Goal: Obtain resource: Download file/media

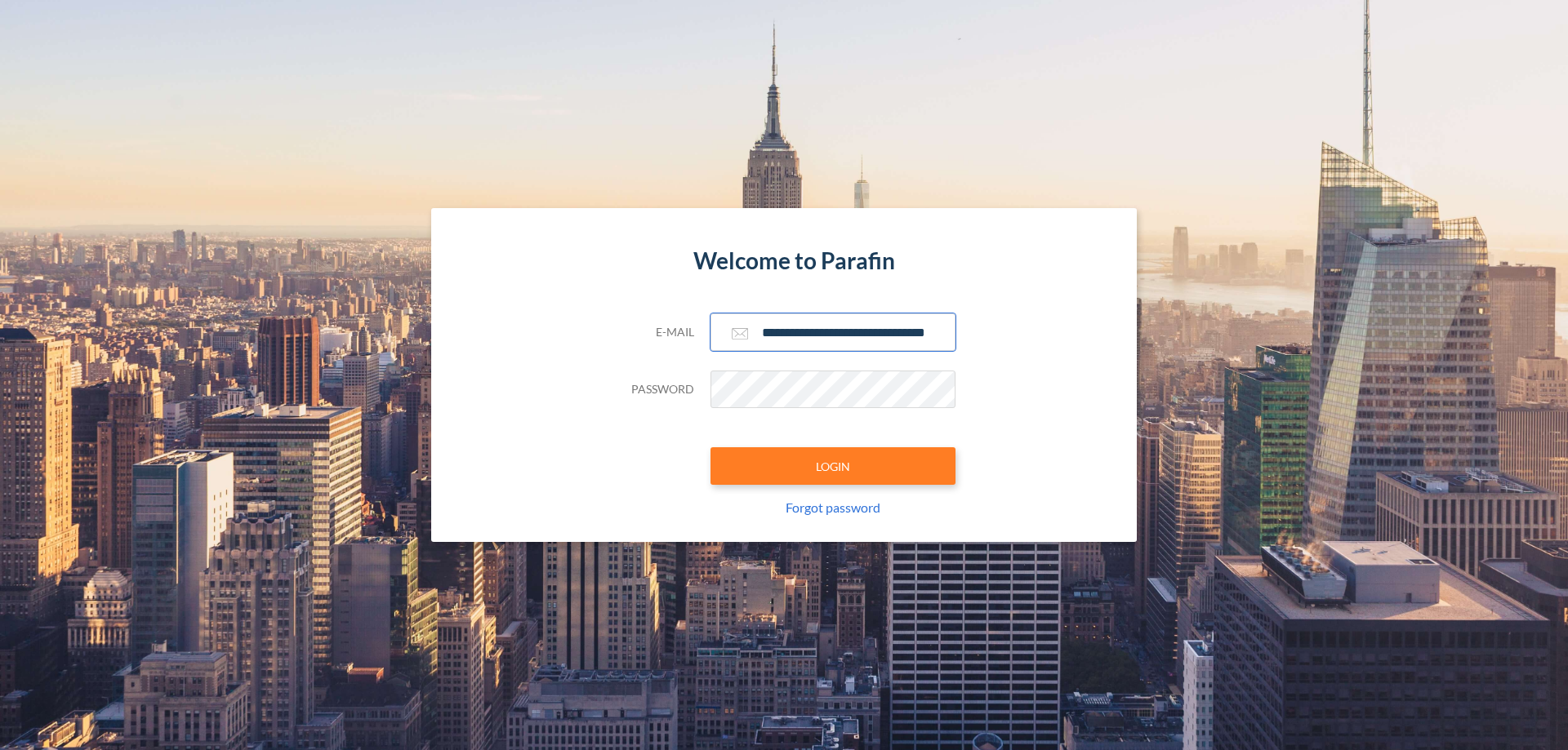
type input "**********"
click at [833, 466] on button "LOGIN" at bounding box center [833, 466] width 245 height 38
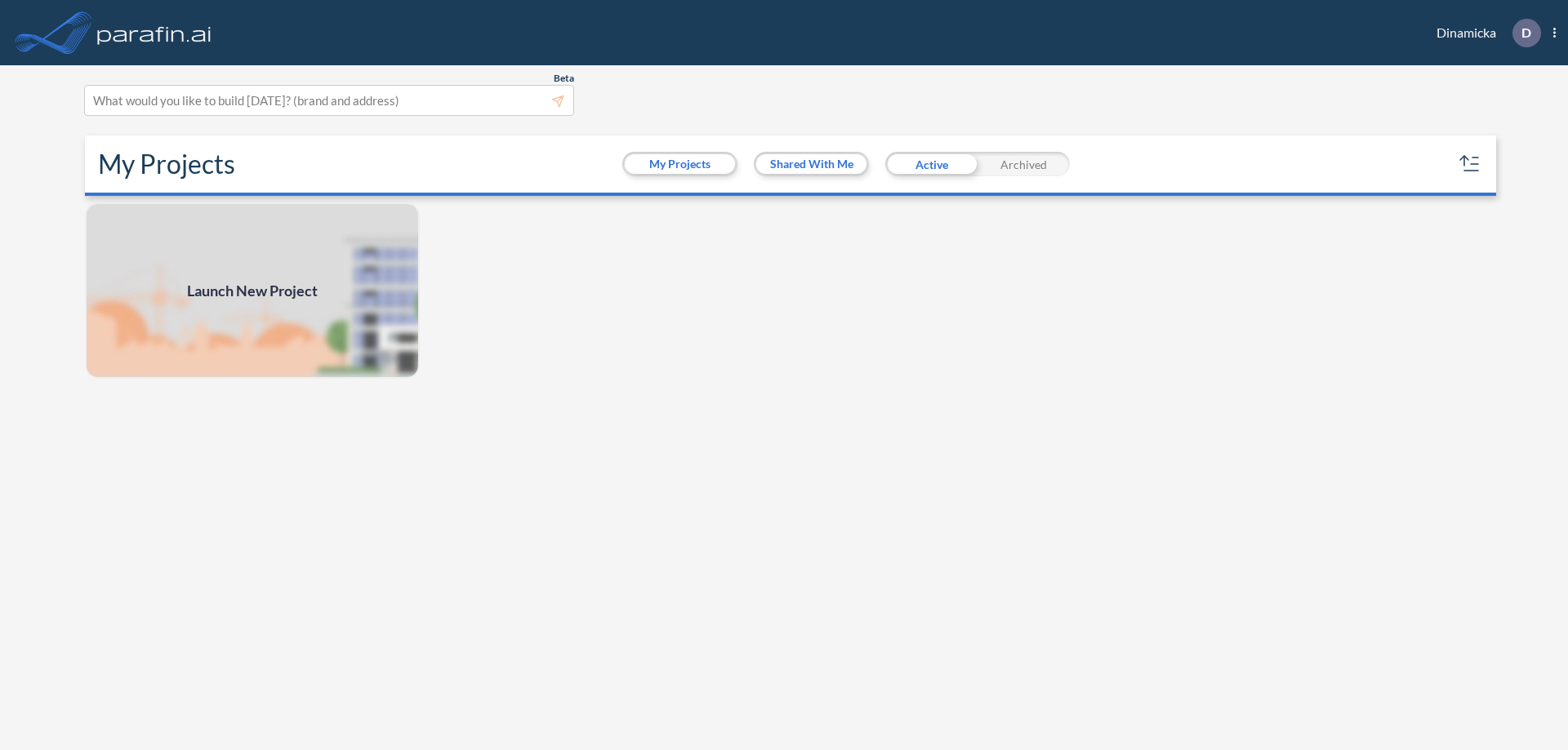
scroll to position [4, 0]
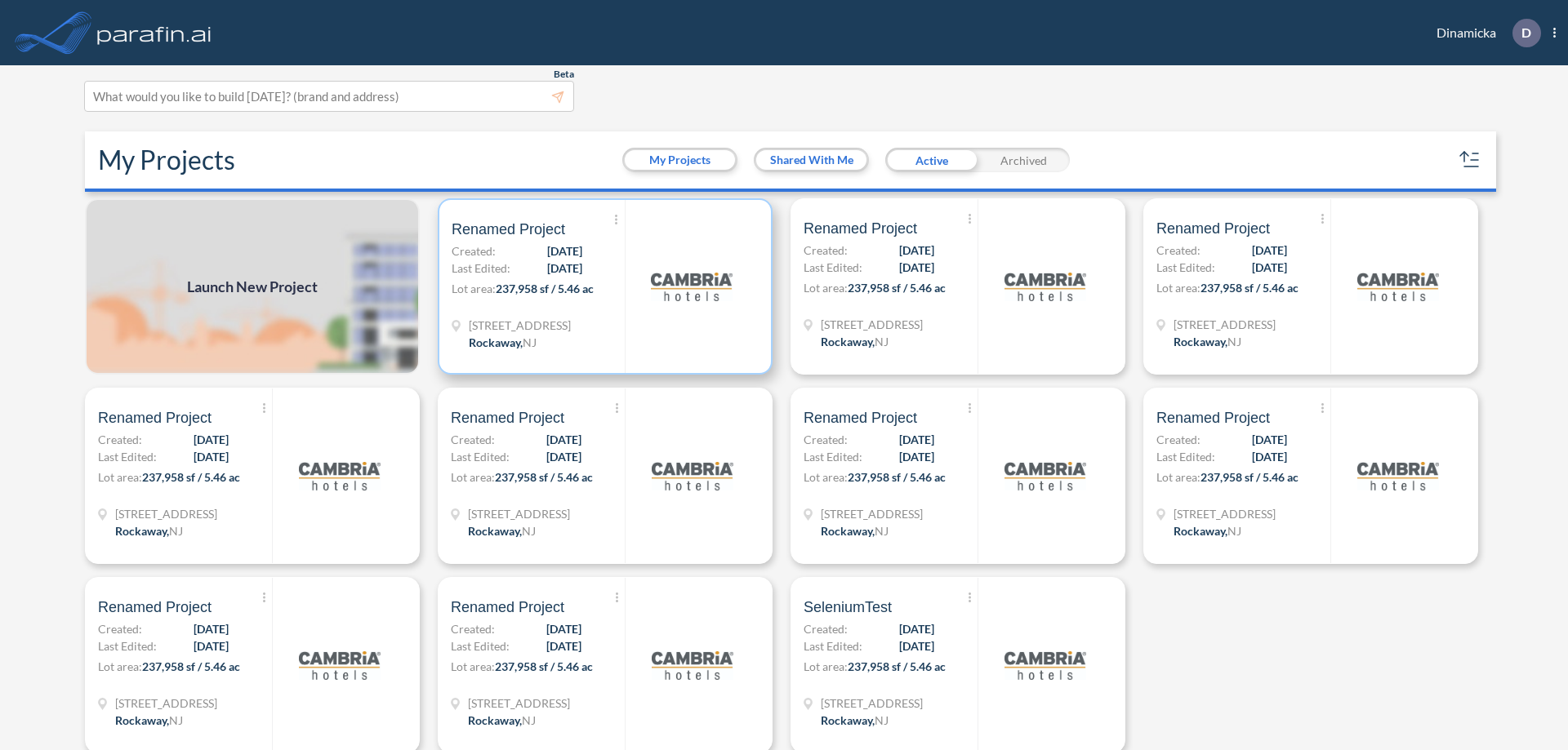
click at [602, 286] on p "Lot area: 237,958 sf / 5.46 ac" at bounding box center [538, 291] width 174 height 23
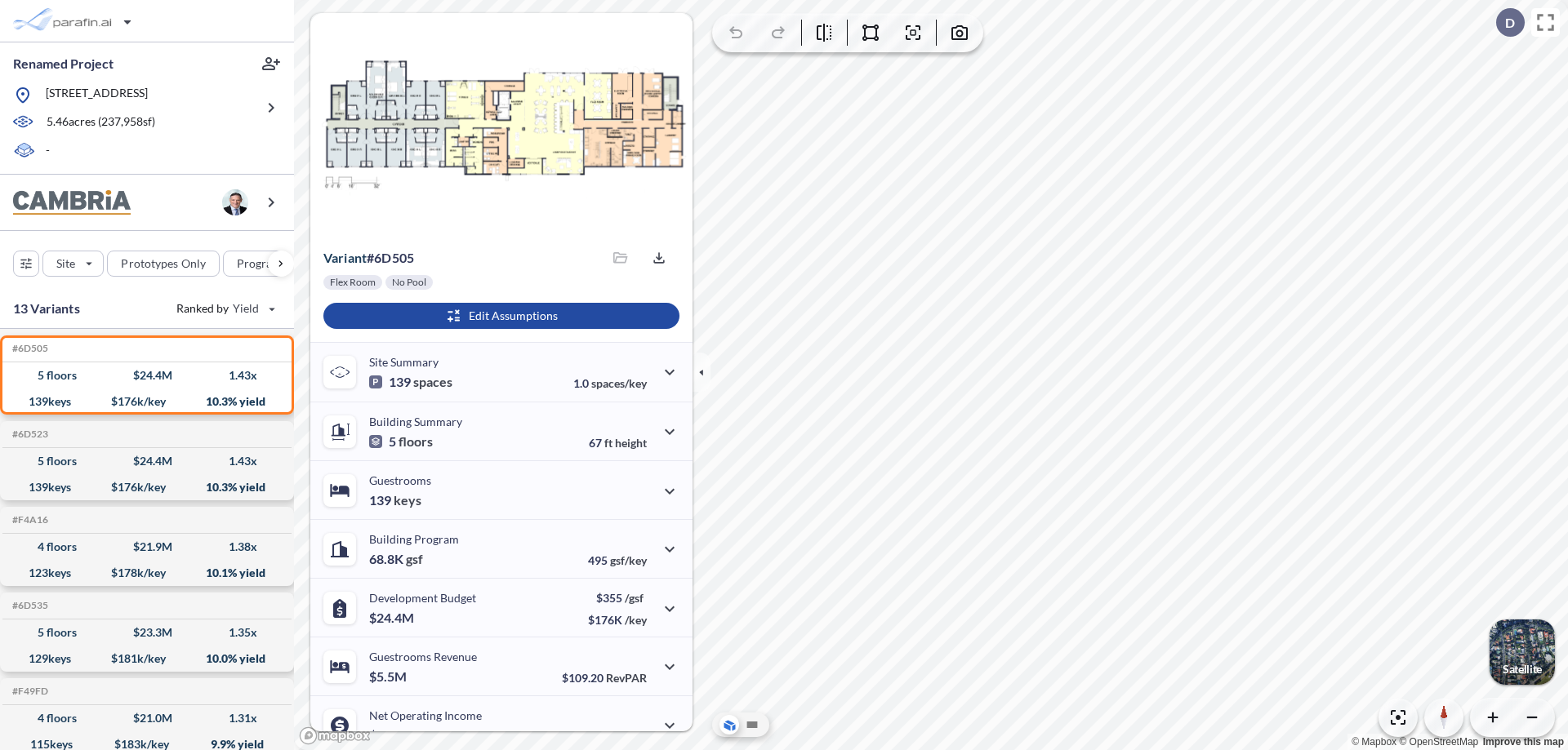
scroll to position [82, 0]
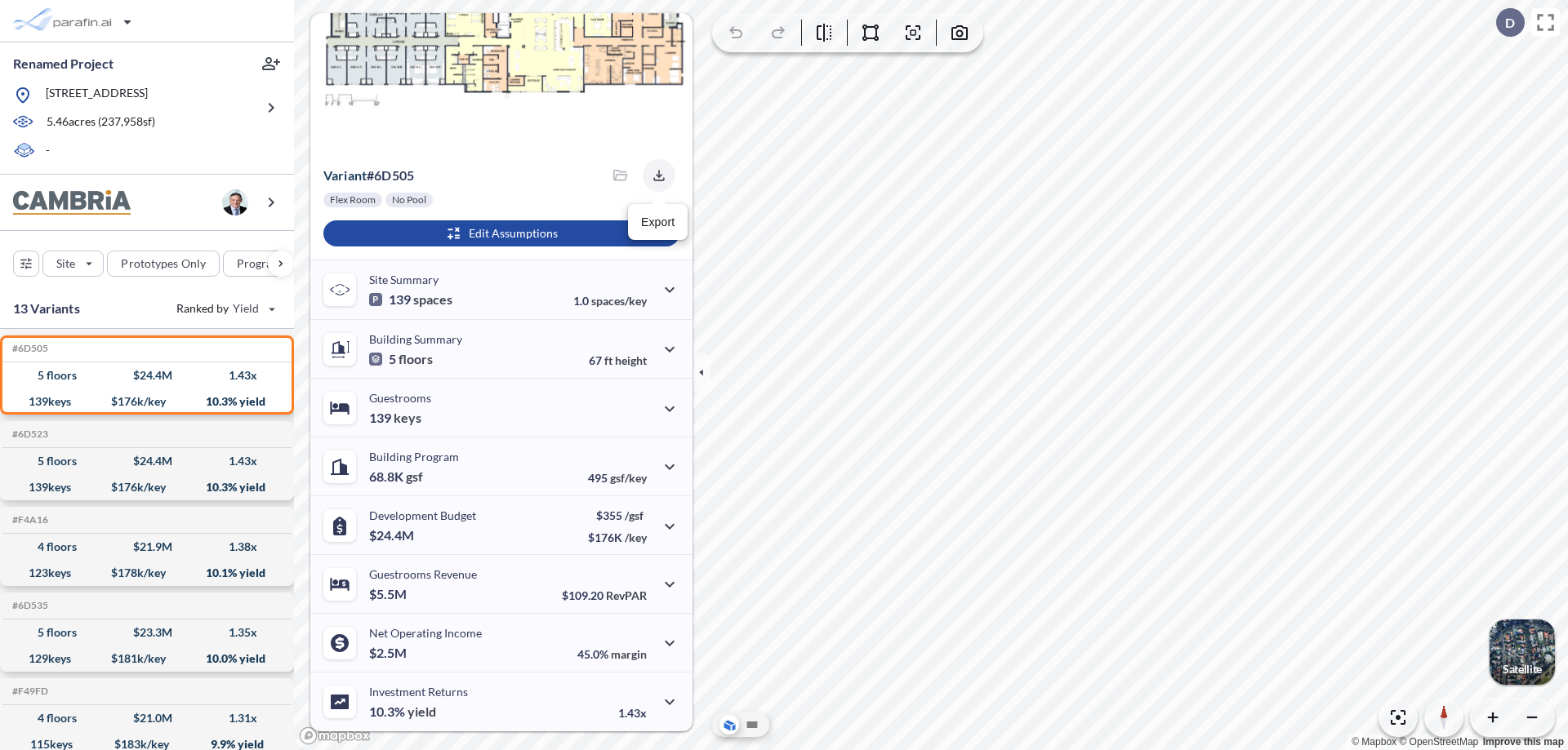
click at [654, 175] on icon "button" at bounding box center [658, 175] width 11 height 11
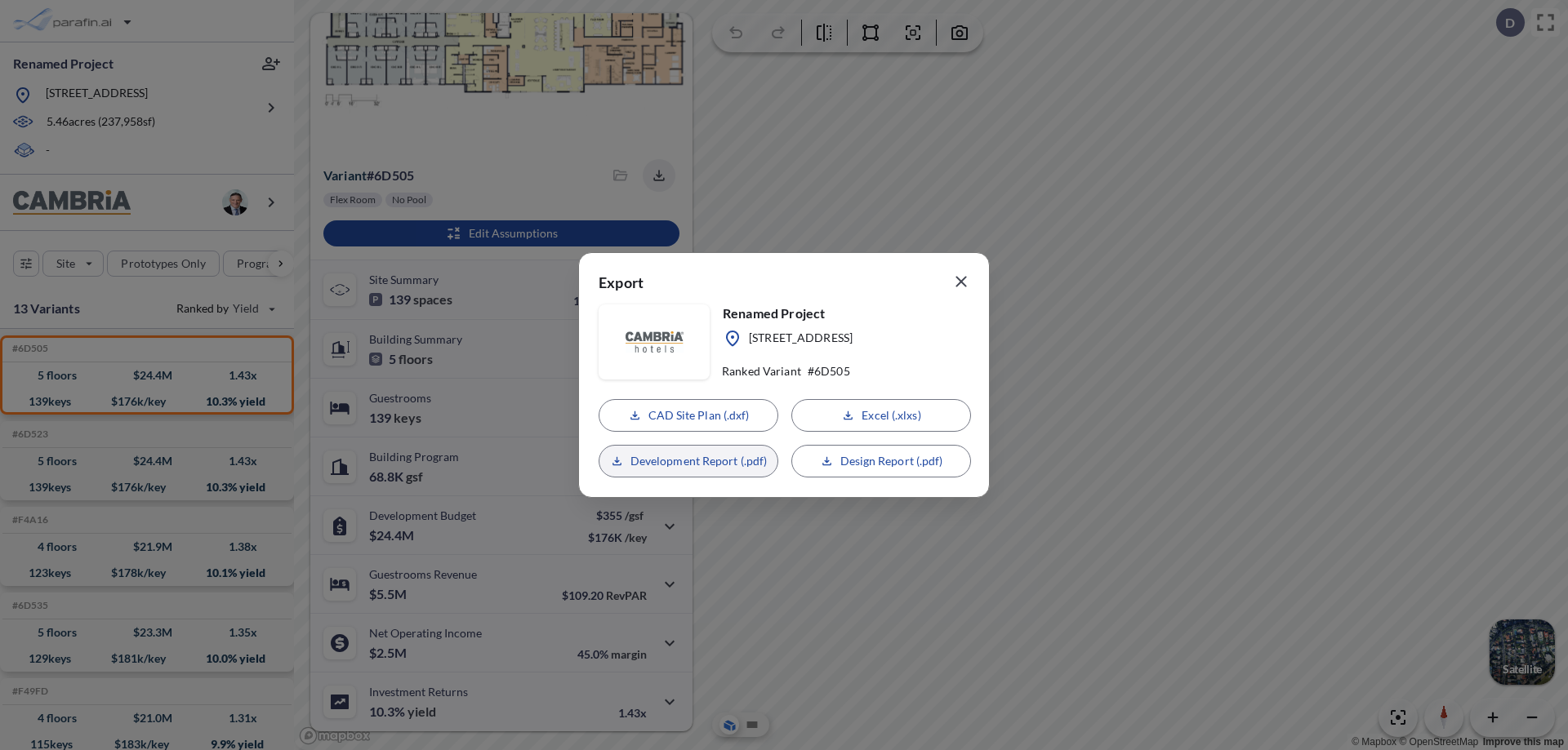
click at [689, 461] on p "Development Report (.pdf)" at bounding box center [699, 461] width 137 height 16
